Goal: Use online tool/utility: Use online tool/utility

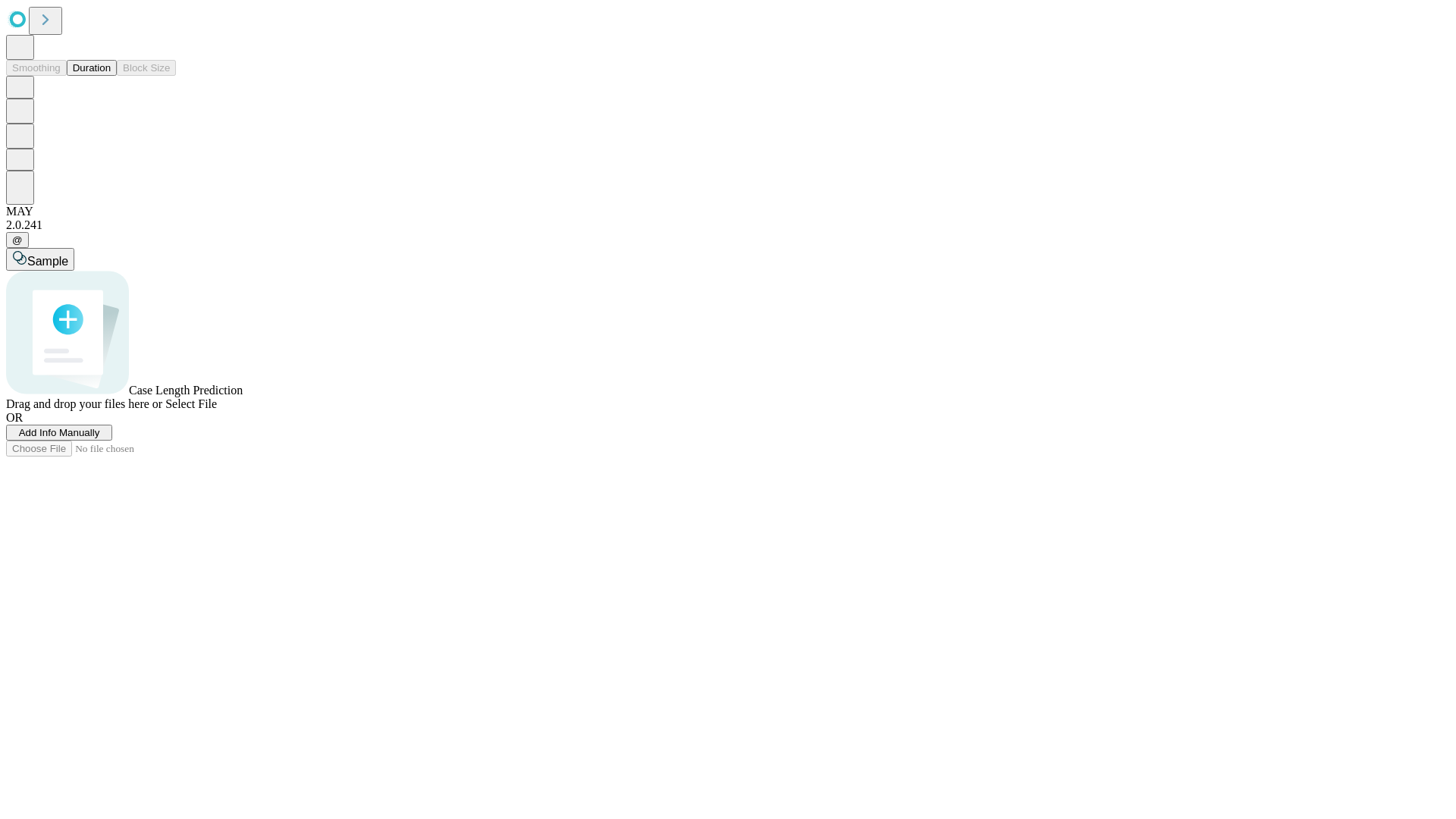
click at [111, 76] on button "Duration" at bounding box center [91, 68] width 50 height 16
click at [100, 439] on span "Add Info Manually" at bounding box center [59, 433] width 81 height 12
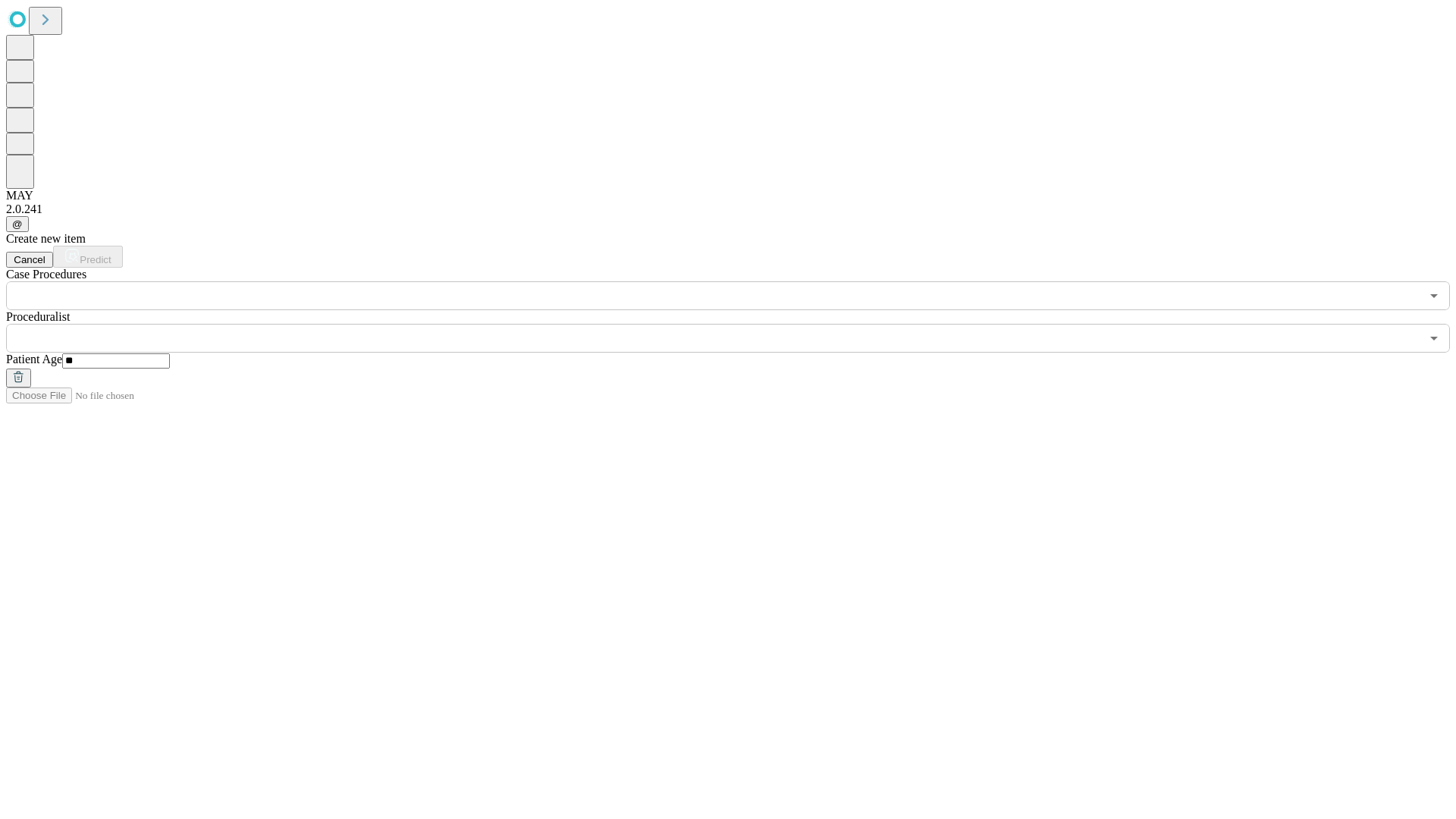
type input "**"
click at [739, 324] on input "text" at bounding box center [713, 338] width 1415 height 28
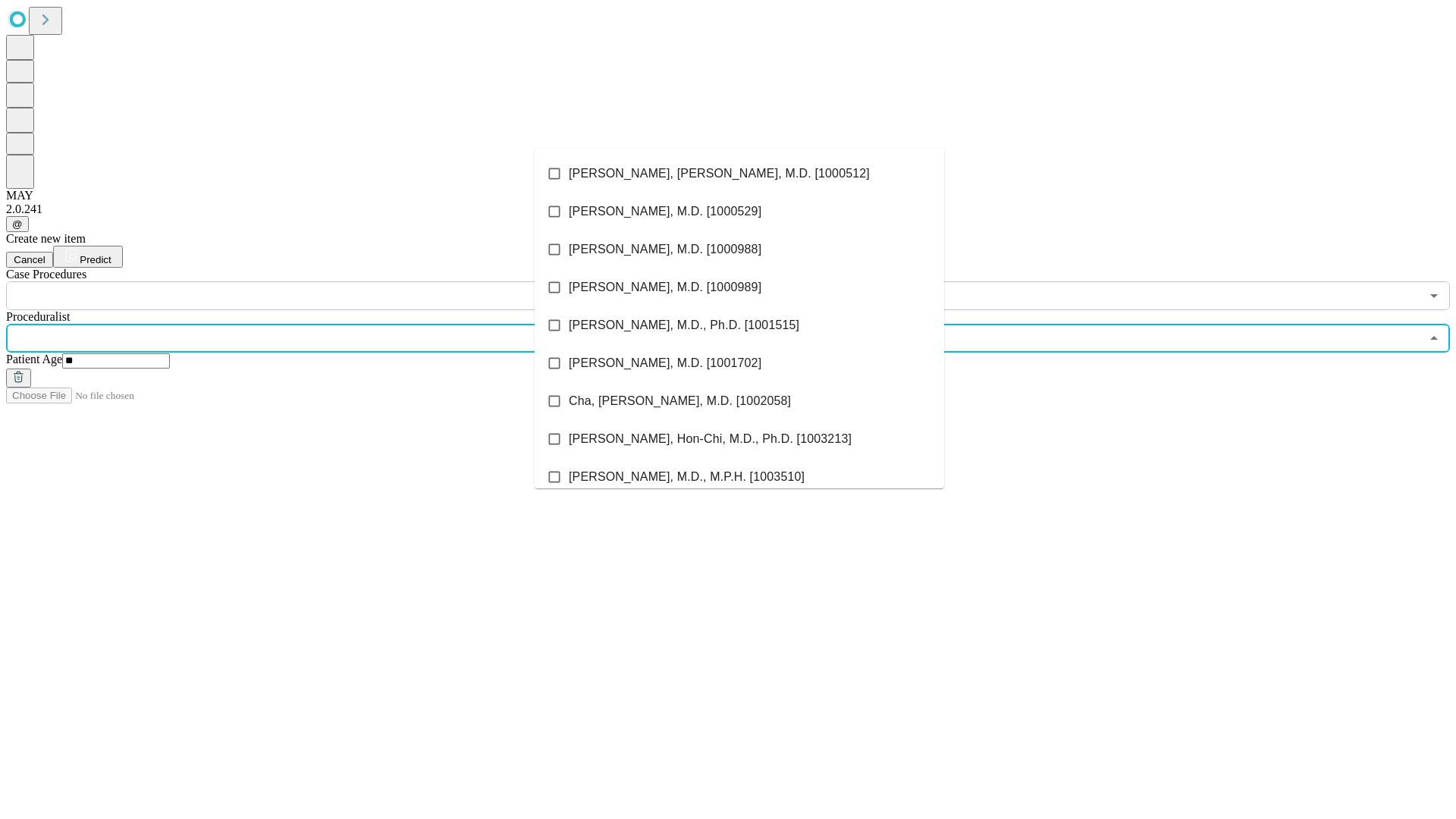
click at [739, 174] on li "[PERSON_NAME], [PERSON_NAME], M.D. [1000512]" at bounding box center [739, 174] width 409 height 38
click at [319, 282] on input "text" at bounding box center [713, 296] width 1415 height 28
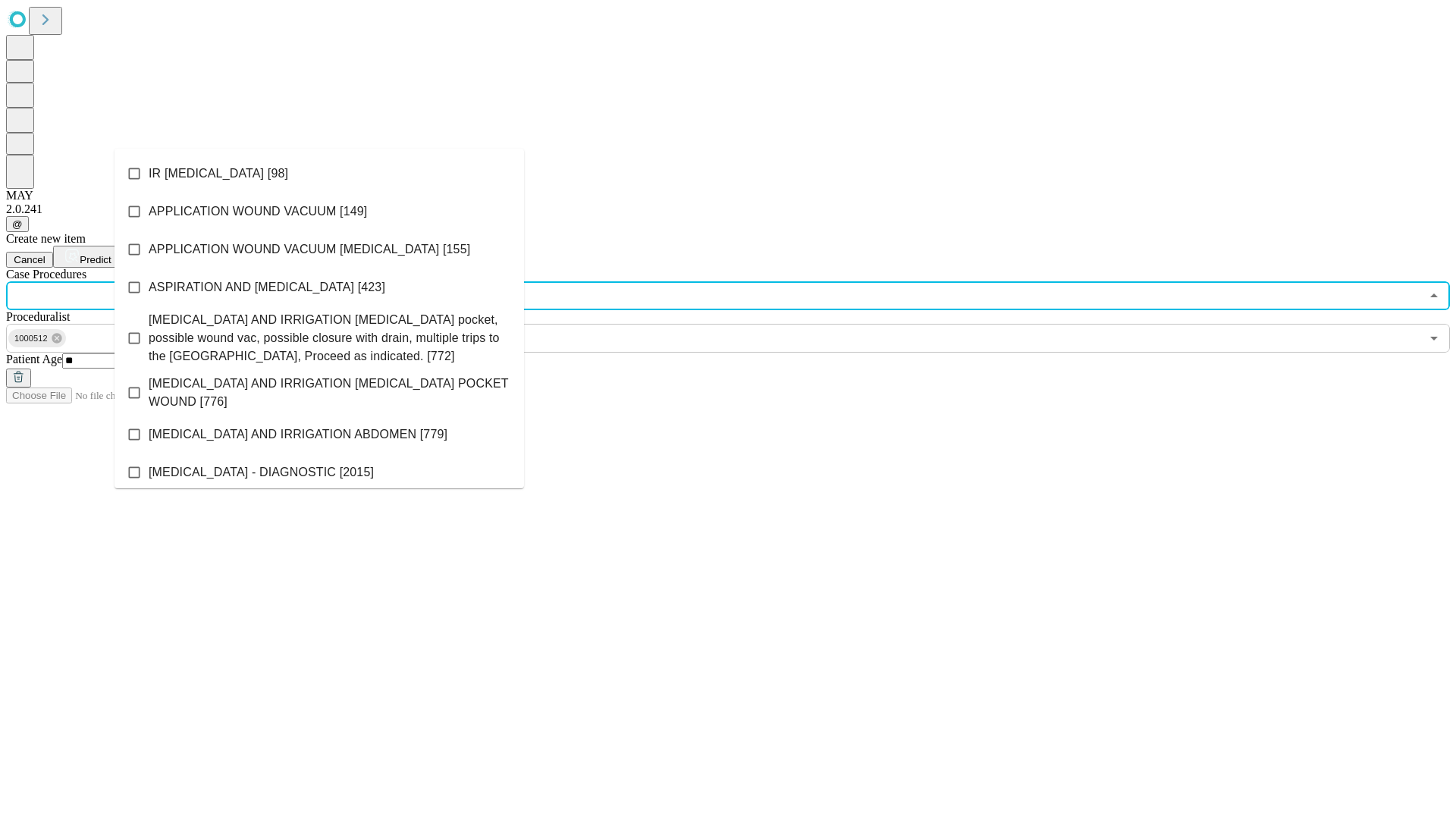
click at [319, 174] on li "IR [MEDICAL_DATA] [98]" at bounding box center [319, 174] width 409 height 38
click at [111, 254] on span "Predict" at bounding box center [95, 260] width 31 height 12
